Goal: Transaction & Acquisition: Purchase product/service

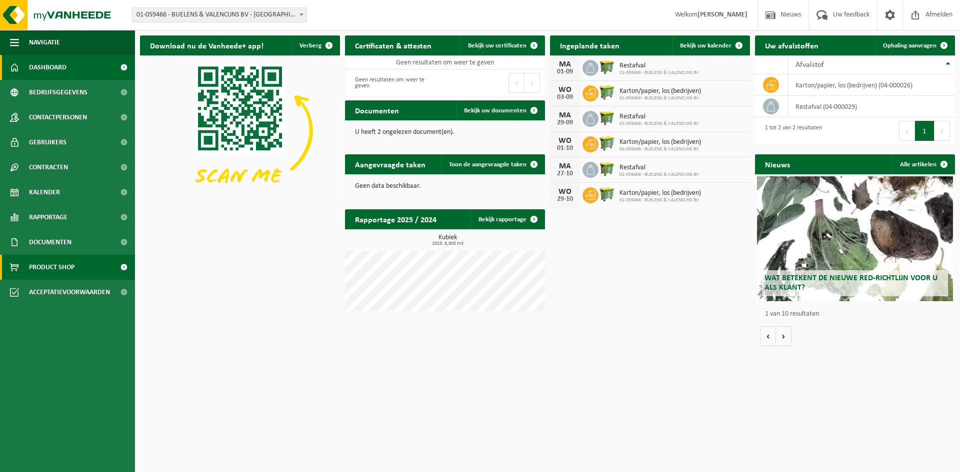
click at [72, 270] on span "Product Shop" at bounding box center [51, 267] width 45 height 25
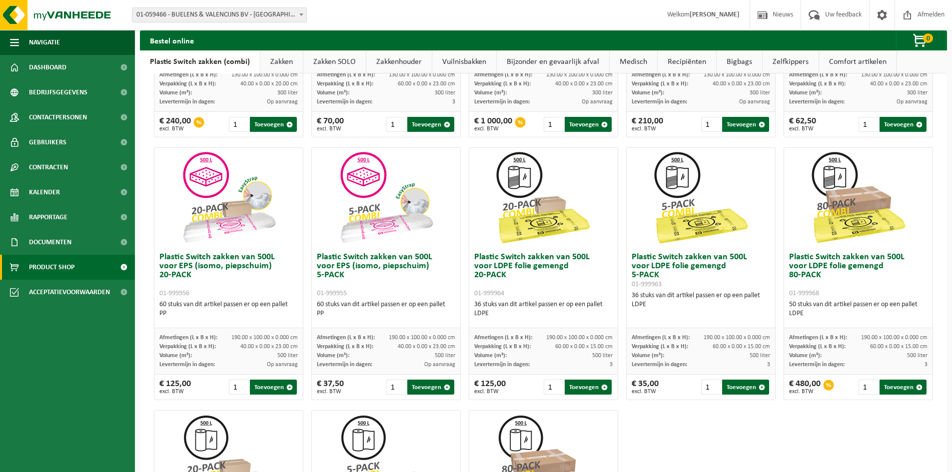
scroll to position [466, 0]
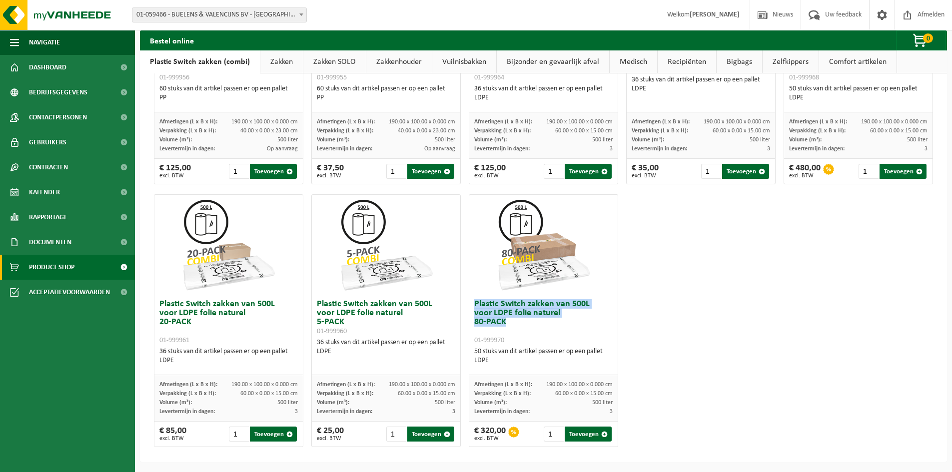
drag, startPoint x: 520, startPoint y: 323, endPoint x: 471, endPoint y: 304, distance: 52.7
click at [474, 304] on h3 "Plastic Switch zakken van 500L voor LDPE folie naturel 80-PACK 01-999970" at bounding box center [543, 322] width 138 height 45
copy h3 "Plastic Switch zakken van 500L voor LDPE folie naturel 80-PACK"
click at [513, 431] on div at bounding box center [513, 432] width 11 height 11
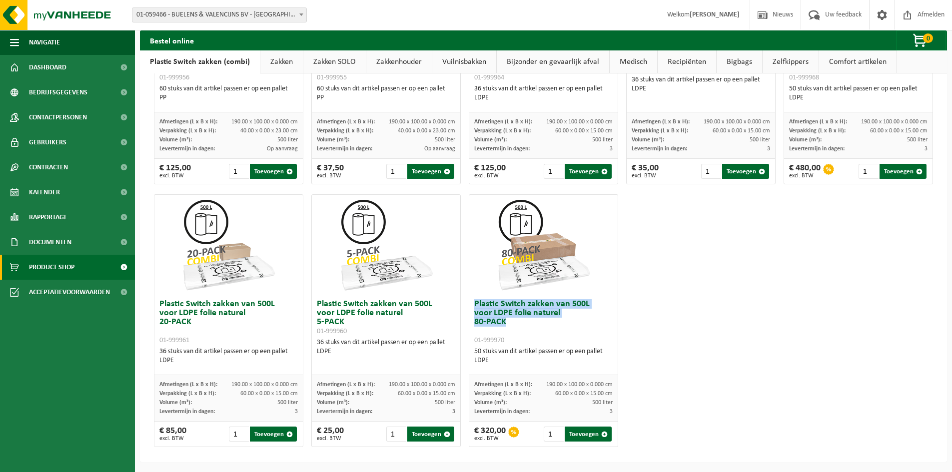
drag, startPoint x: 510, startPoint y: 326, endPoint x: 471, endPoint y: 303, distance: 45.7
click at [474, 303] on h3 "Plastic Switch zakken van 500L voor LDPE folie naturel 80-PACK 01-999970" at bounding box center [543, 322] width 138 height 45
copy h3 "Plastic Switch zakken van 500L voor LDPE folie naturel 80-PACK"
click at [580, 434] on button "Toevoegen" at bounding box center [588, 434] width 47 height 15
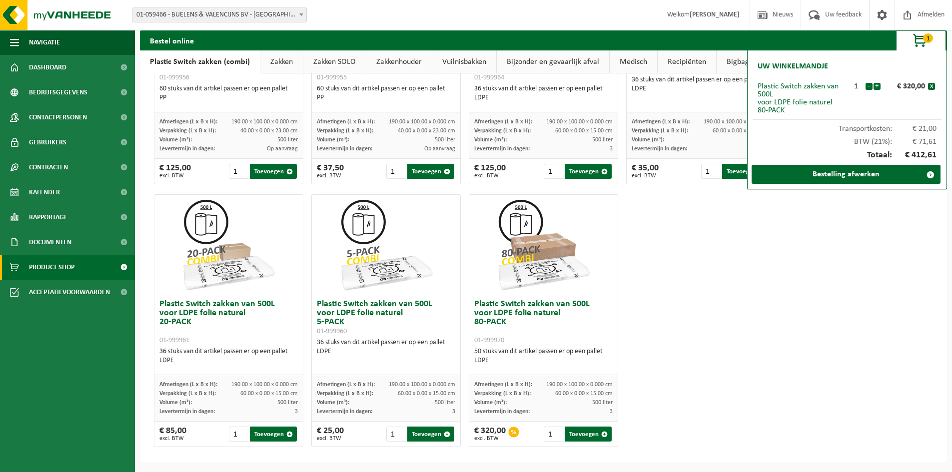
click at [640, 266] on div "Plastic Switch zakken van 300L voor harde kunststoffen 20-PACK 01-999950 60 stu…" at bounding box center [543, 58] width 787 height 789
click at [808, 173] on link "Bestelling afwerken" at bounding box center [846, 174] width 189 height 19
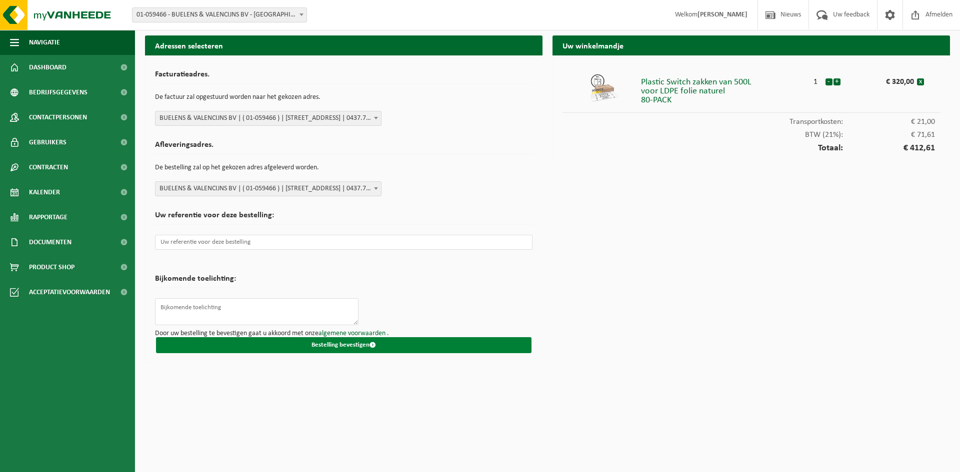
click at [345, 344] on button "Bestelling bevestigen" at bounding box center [343, 345] width 375 height 16
